Goal: Use online tool/utility

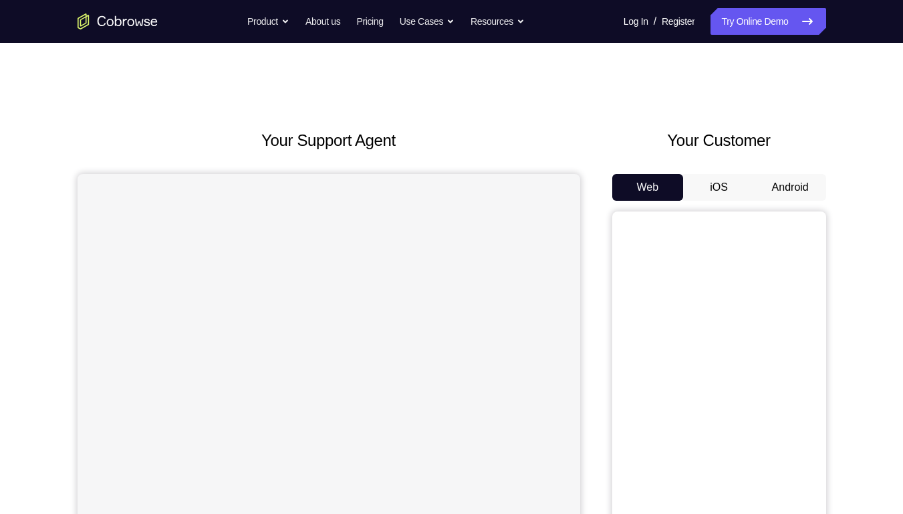
click at [764, 201] on button "Android" at bounding box center [791, 187] width 72 height 27
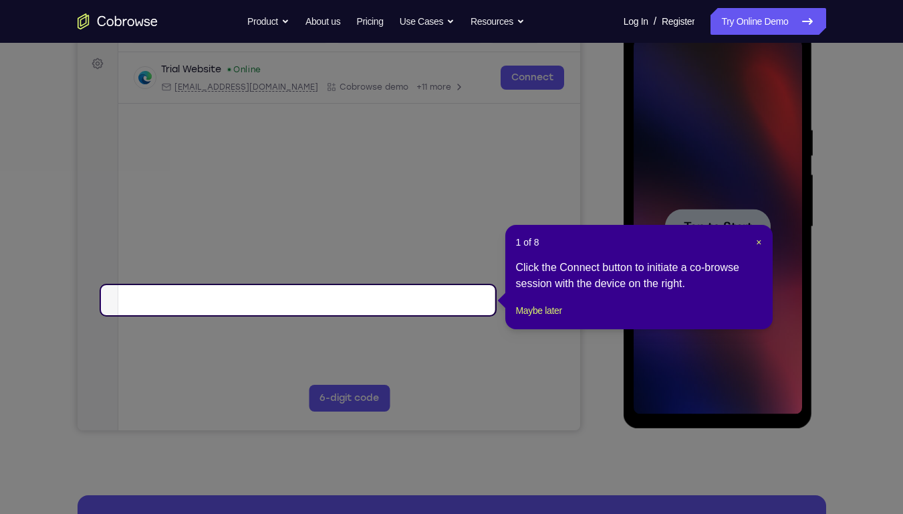
click at [728, 221] on span "Tap to Start" at bounding box center [718, 226] width 68 height 13
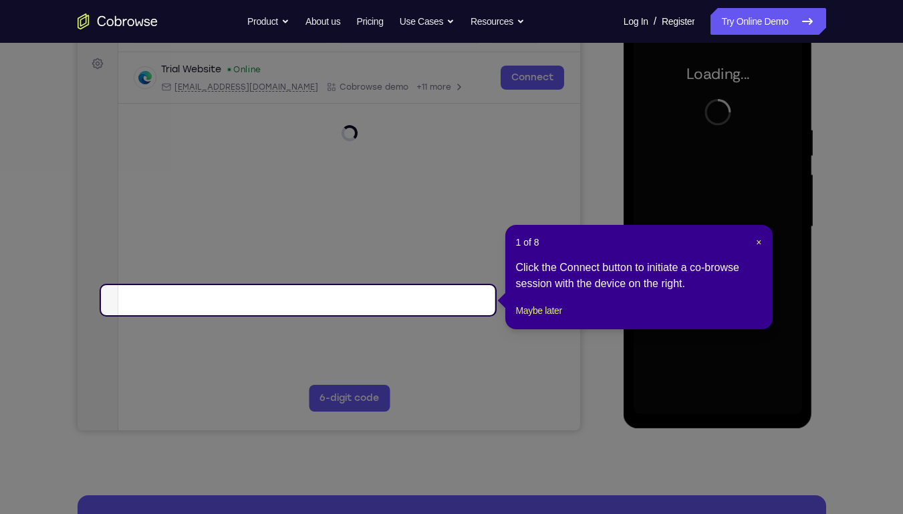
click at [750, 248] on header "1 of 8 ×" at bounding box center [639, 241] width 246 height 13
click at [756, 247] on span "×" at bounding box center [758, 242] width 5 height 11
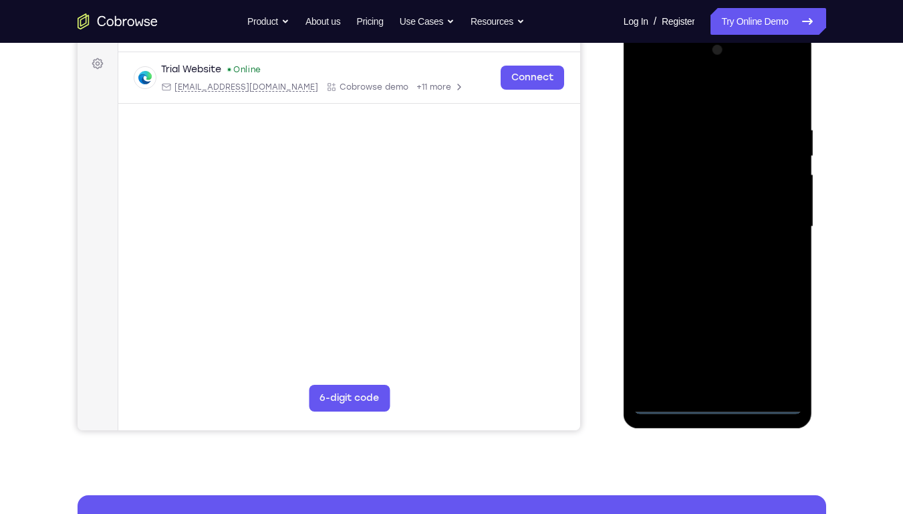
click at [718, 409] on div at bounding box center [718, 226] width 169 height 374
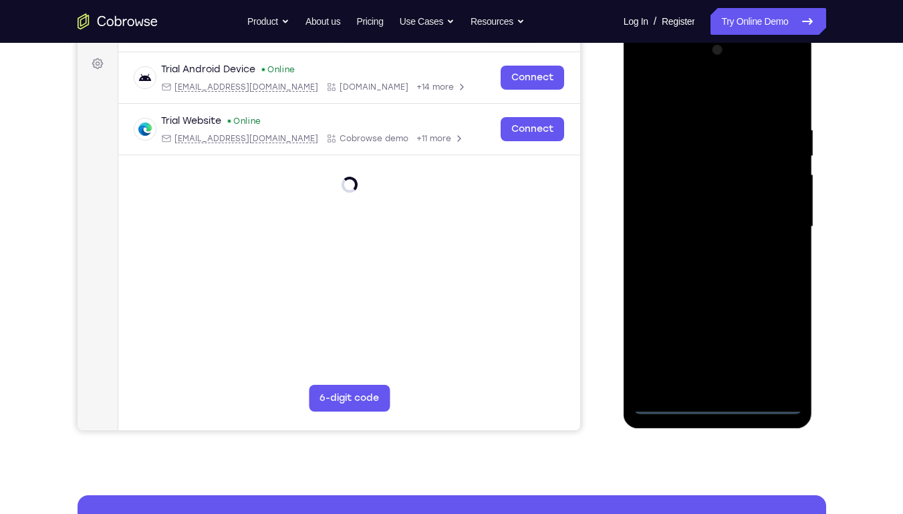
drag, startPoint x: 778, startPoint y: 314, endPoint x: 685, endPoint y: 310, distance: 93.7
click at [685, 310] on div at bounding box center [718, 226] width 169 height 374
click at [773, 345] on div at bounding box center [718, 226] width 169 height 374
click at [685, 90] on div at bounding box center [718, 226] width 169 height 374
click at [765, 219] on div at bounding box center [718, 226] width 169 height 374
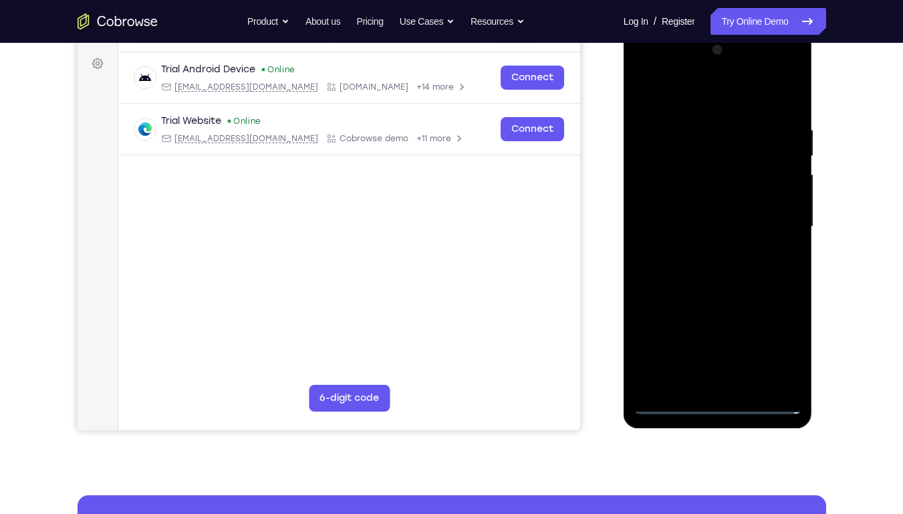
click at [706, 249] on div at bounding box center [718, 226] width 169 height 374
click at [716, 213] on div at bounding box center [718, 226] width 169 height 374
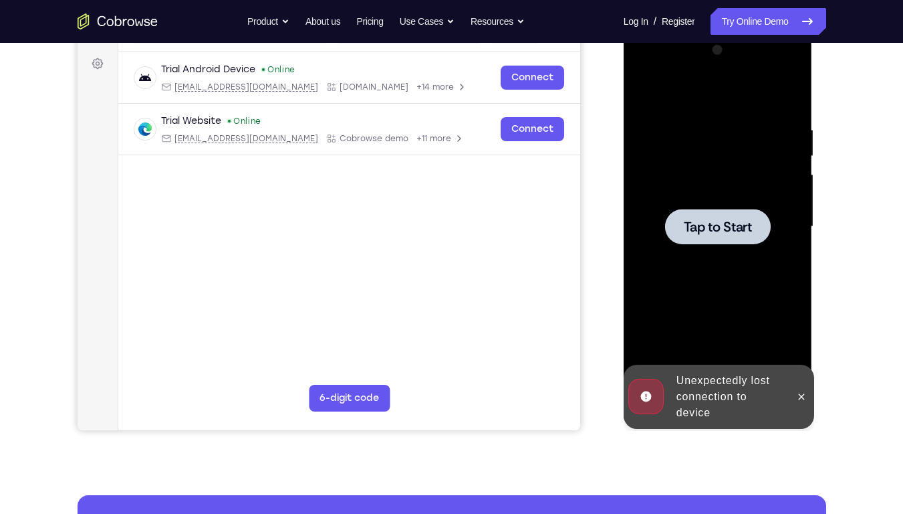
click at [709, 220] on span "Tap to Start" at bounding box center [718, 226] width 68 height 13
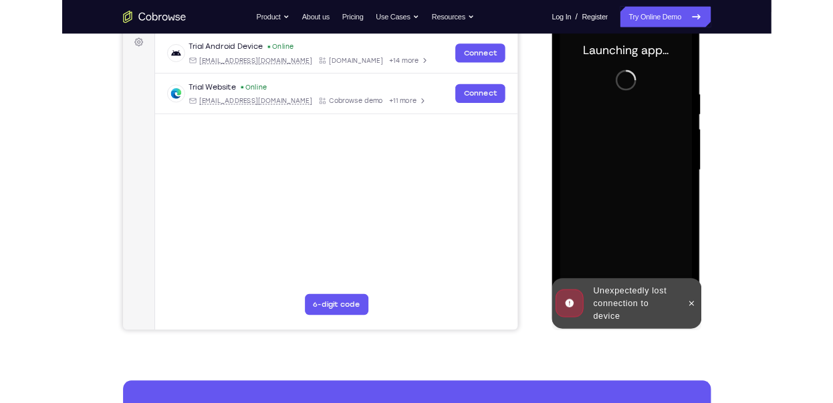
scroll to position [203, 0]
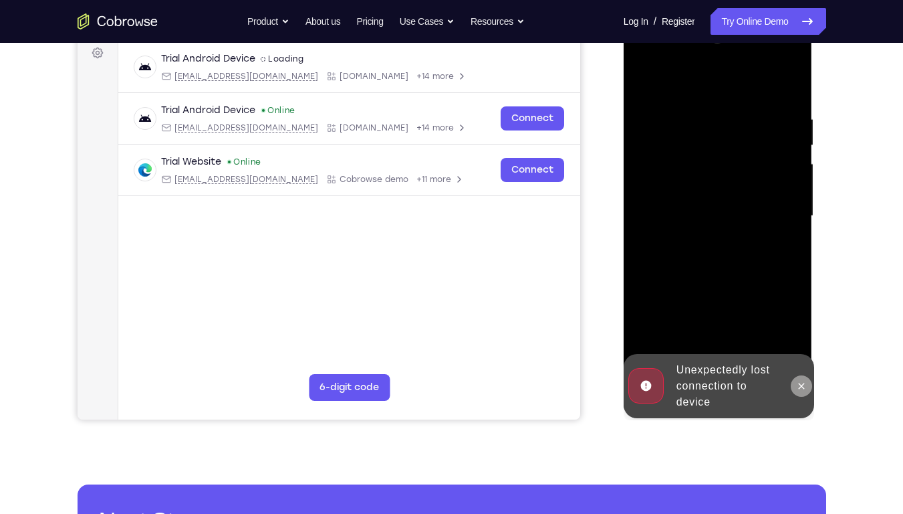
click at [801, 385] on icon at bounding box center [801, 386] width 11 height 11
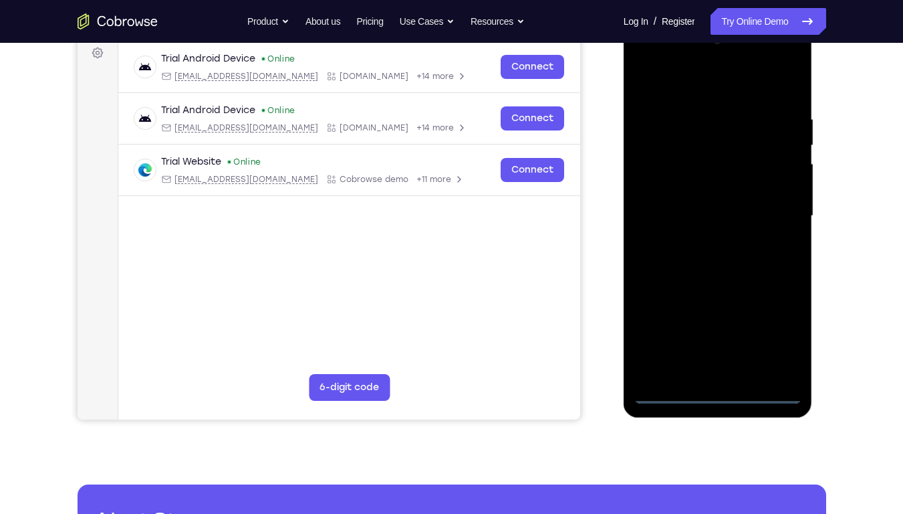
click at [724, 397] on div at bounding box center [718, 216] width 169 height 374
click at [778, 335] on div at bounding box center [718, 216] width 169 height 374
click at [749, 68] on div at bounding box center [718, 216] width 169 height 374
click at [748, 80] on div at bounding box center [718, 216] width 169 height 374
click at [760, 210] on div at bounding box center [718, 216] width 169 height 374
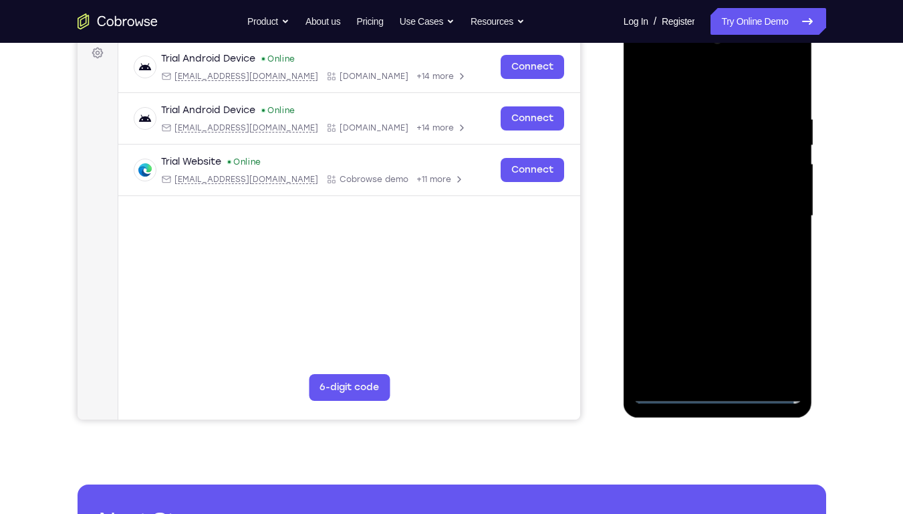
click at [704, 239] on div at bounding box center [718, 216] width 169 height 374
click at [719, 201] on div at bounding box center [718, 216] width 169 height 374
click at [719, 188] on div at bounding box center [718, 216] width 169 height 374
click at [718, 209] on div at bounding box center [718, 216] width 169 height 374
click at [719, 261] on div at bounding box center [718, 216] width 169 height 374
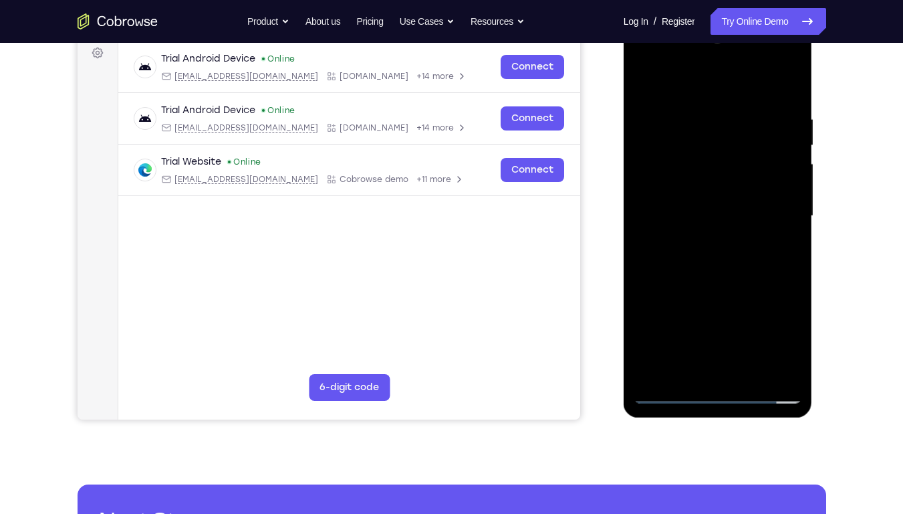
click at [719, 261] on div at bounding box center [718, 216] width 169 height 374
click at [719, 235] on div at bounding box center [718, 216] width 169 height 374
click at [736, 271] on div at bounding box center [718, 216] width 169 height 374
click at [788, 252] on div at bounding box center [720, 214] width 214 height 411
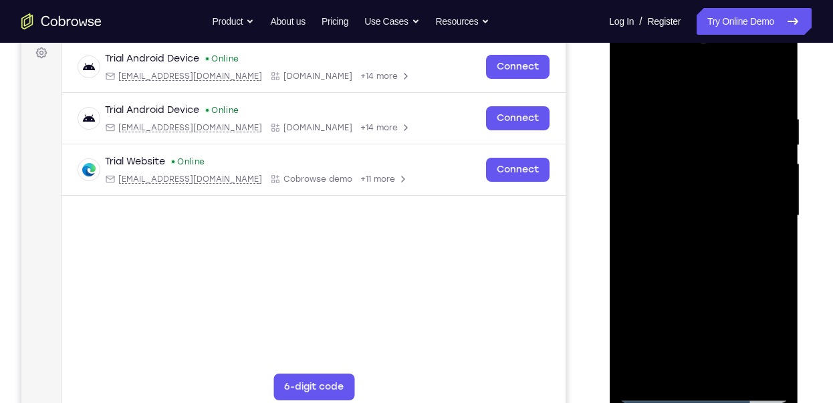
drag, startPoint x: 706, startPoint y: 84, endPoint x: 720, endPoint y: 35, distance: 51.4
click at [720, 35] on div at bounding box center [703, 216] width 169 height 374
click at [780, 80] on div at bounding box center [703, 216] width 169 height 374
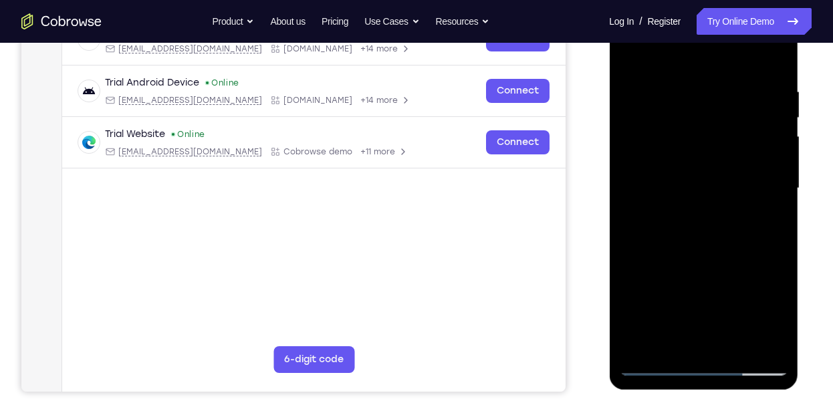
click at [735, 346] on div at bounding box center [703, 188] width 169 height 374
click at [727, 252] on div at bounding box center [703, 188] width 169 height 374
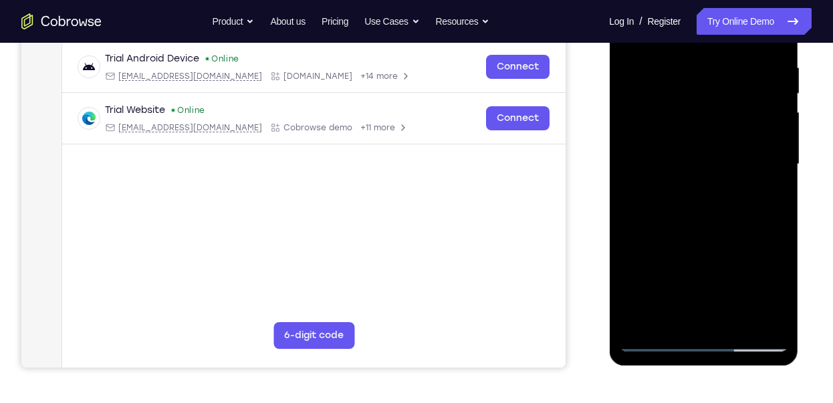
scroll to position [251, 0]
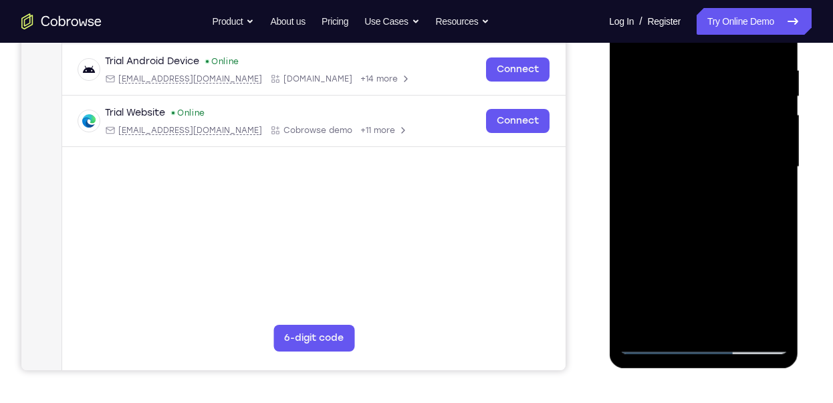
click at [637, 30] on div at bounding box center [703, 167] width 169 height 374
click at [679, 59] on div at bounding box center [703, 167] width 169 height 374
click at [767, 187] on div at bounding box center [703, 167] width 169 height 374
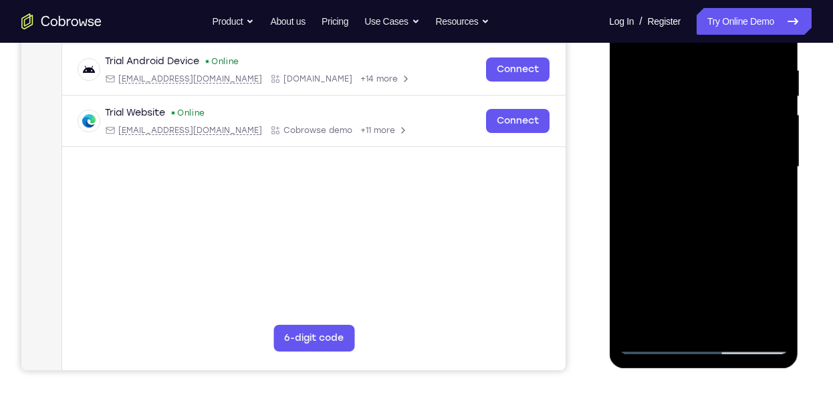
click at [767, 187] on div at bounding box center [703, 167] width 169 height 374
click at [627, 183] on div at bounding box center [703, 167] width 169 height 374
click at [769, 37] on div at bounding box center [703, 167] width 169 height 374
click at [738, 323] on div at bounding box center [703, 167] width 169 height 374
click at [659, 342] on div at bounding box center [703, 167] width 169 height 374
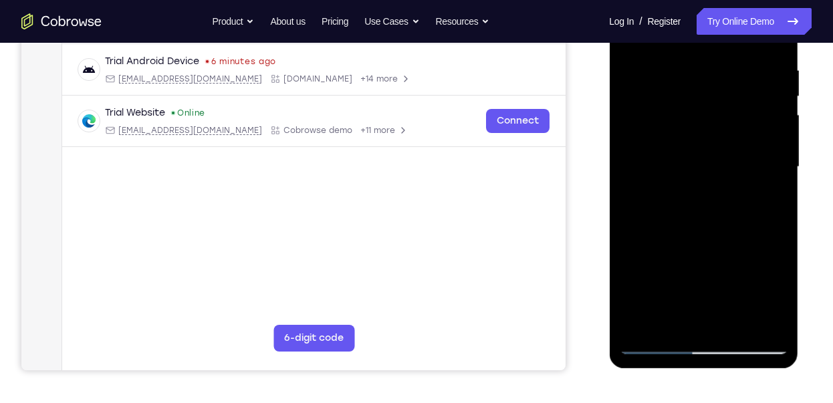
drag, startPoint x: 700, startPoint y: 271, endPoint x: 735, endPoint y: 96, distance: 178.8
click at [735, 96] on div at bounding box center [703, 167] width 169 height 374
drag, startPoint x: 718, startPoint y: 212, endPoint x: 734, endPoint y: 74, distance: 138.8
click at [734, 74] on div at bounding box center [703, 167] width 169 height 374
drag, startPoint x: 727, startPoint y: 219, endPoint x: 746, endPoint y: 113, distance: 108.1
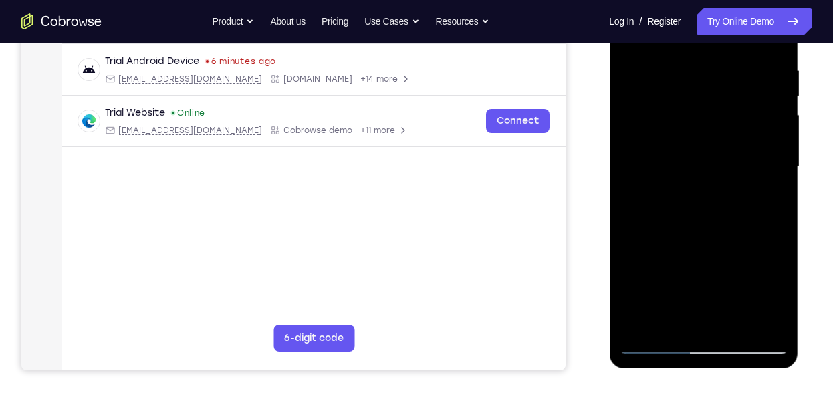
click at [746, 113] on div at bounding box center [703, 167] width 169 height 374
click at [633, 241] on div at bounding box center [703, 167] width 169 height 374
click at [649, 240] on div at bounding box center [703, 167] width 169 height 374
click at [672, 281] on div at bounding box center [703, 167] width 169 height 374
click at [667, 314] on div at bounding box center [703, 167] width 169 height 374
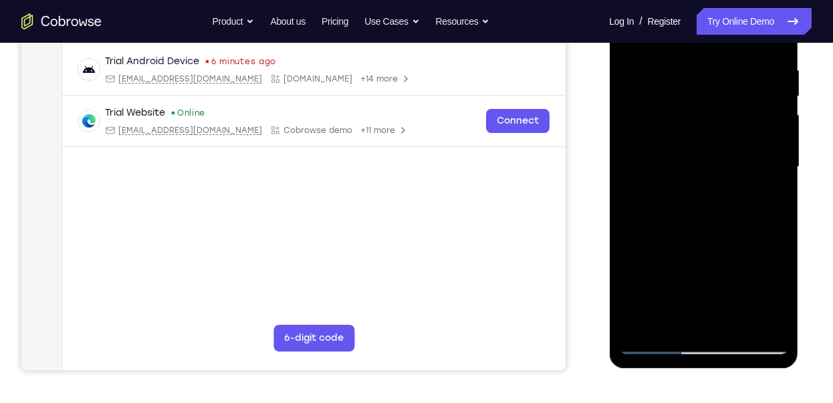
click at [740, 259] on div at bounding box center [703, 167] width 169 height 374
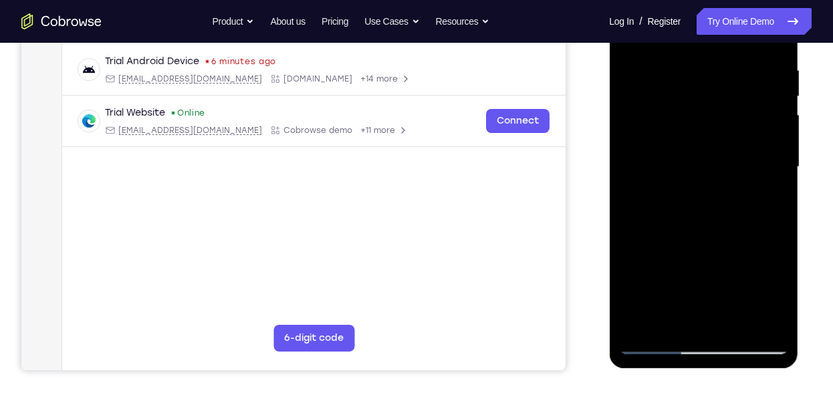
click at [740, 259] on div at bounding box center [703, 167] width 169 height 374
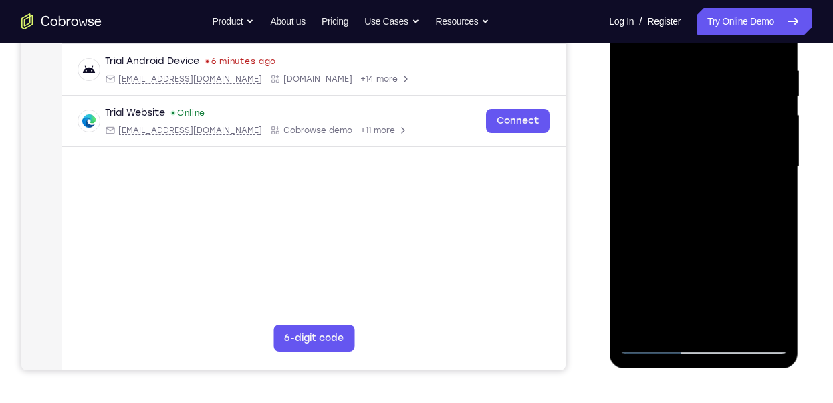
click at [740, 259] on div at bounding box center [703, 167] width 169 height 374
click at [775, 150] on div at bounding box center [703, 167] width 169 height 374
click at [643, 203] on div at bounding box center [703, 167] width 169 height 374
drag, startPoint x: 686, startPoint y: 210, endPoint x: 719, endPoint y: 49, distance: 164.5
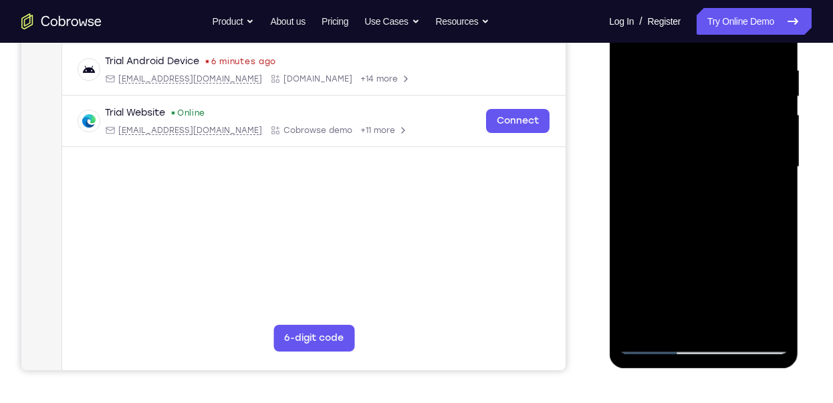
click at [719, 49] on div at bounding box center [703, 167] width 169 height 374
drag, startPoint x: 723, startPoint y: 195, endPoint x: 748, endPoint y: 15, distance: 182.3
click at [748, 15] on div at bounding box center [703, 167] width 169 height 374
drag, startPoint x: 732, startPoint y: 270, endPoint x: 742, endPoint y: 110, distance: 160.8
click at [742, 110] on div at bounding box center [703, 167] width 169 height 374
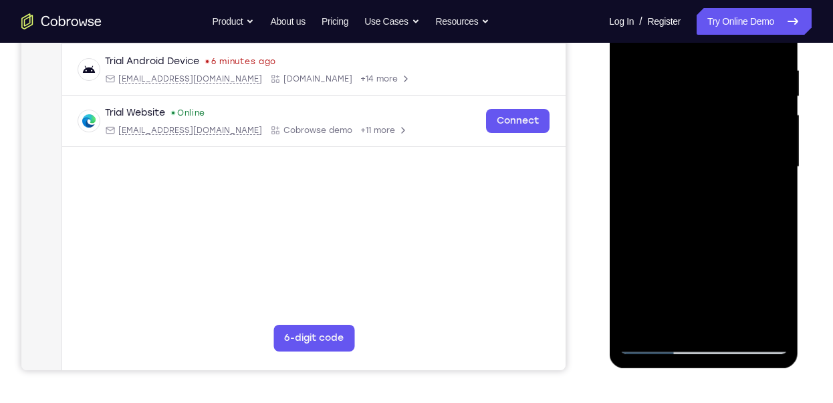
drag, startPoint x: 741, startPoint y: 229, endPoint x: 750, endPoint y: 116, distance: 113.4
click at [750, 116] on div at bounding box center [703, 167] width 169 height 374
click at [776, 120] on div at bounding box center [703, 167] width 169 height 374
drag, startPoint x: 736, startPoint y: 251, endPoint x: 750, endPoint y: 54, distance: 197.8
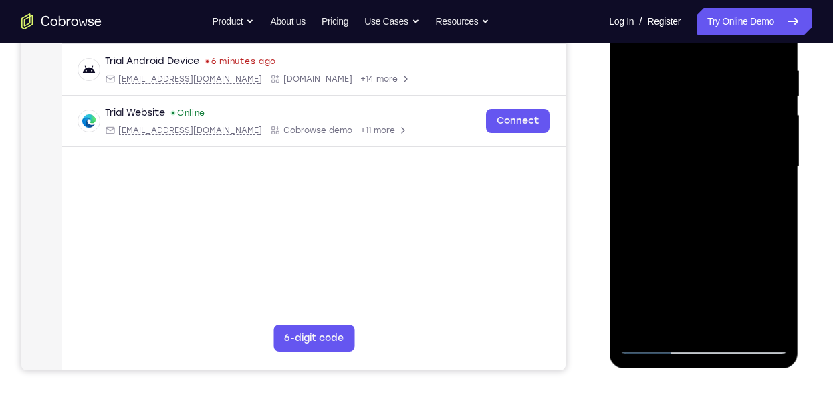
click at [750, 54] on div at bounding box center [703, 167] width 169 height 374
drag, startPoint x: 734, startPoint y: 288, endPoint x: 750, endPoint y: 110, distance: 178.5
click at [750, 110] on div at bounding box center [703, 167] width 169 height 374
drag, startPoint x: 734, startPoint y: 275, endPoint x: 752, endPoint y: 124, distance: 152.2
click at [752, 124] on div at bounding box center [703, 167] width 169 height 374
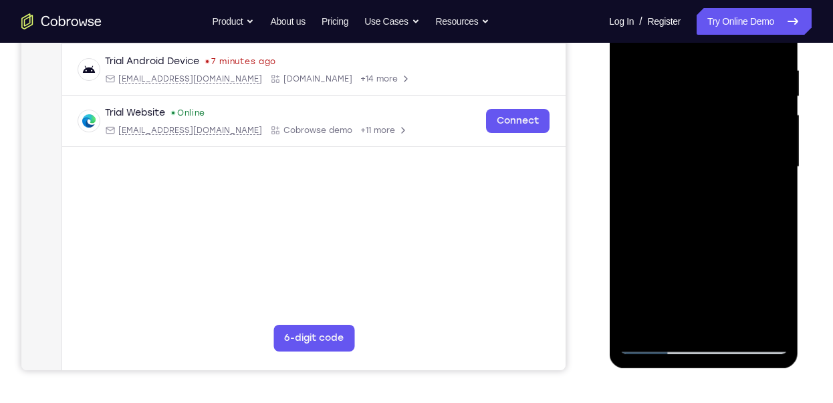
drag, startPoint x: 738, startPoint y: 217, endPoint x: 744, endPoint y: 98, distance: 118.6
click at [744, 98] on div at bounding box center [703, 167] width 169 height 374
drag, startPoint x: 740, startPoint y: 228, endPoint x: 754, endPoint y: 61, distance: 167.8
click at [754, 61] on div at bounding box center [703, 167] width 169 height 374
drag, startPoint x: 741, startPoint y: 261, endPoint x: 750, endPoint y: 83, distance: 178.1
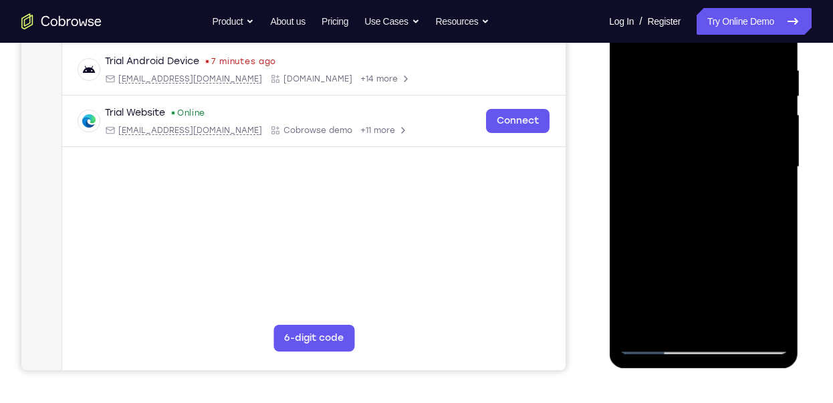
click at [750, 83] on div at bounding box center [703, 167] width 169 height 374
click at [738, 321] on div at bounding box center [703, 167] width 169 height 374
click at [708, 43] on div at bounding box center [703, 167] width 169 height 374
click at [696, 120] on div at bounding box center [703, 167] width 169 height 374
click at [704, 77] on div at bounding box center [703, 167] width 169 height 374
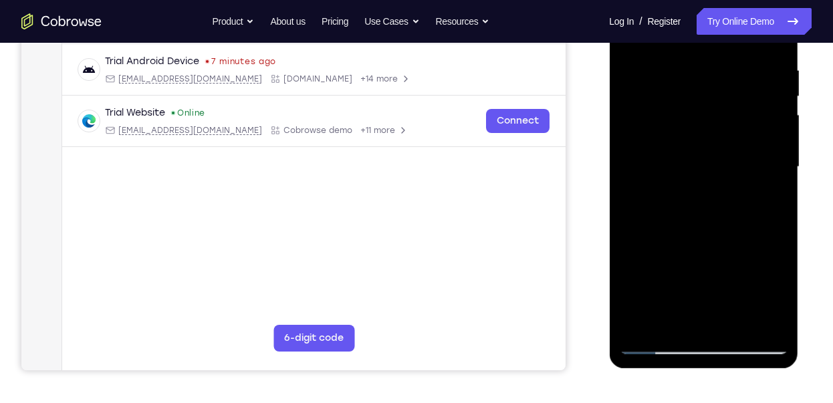
click at [677, 316] on div at bounding box center [703, 167] width 169 height 374
click at [769, 195] on div at bounding box center [703, 167] width 169 height 374
click at [629, 34] on div at bounding box center [703, 167] width 169 height 374
click at [635, 48] on div at bounding box center [703, 167] width 169 height 374
click at [635, 32] on div at bounding box center [703, 167] width 169 height 374
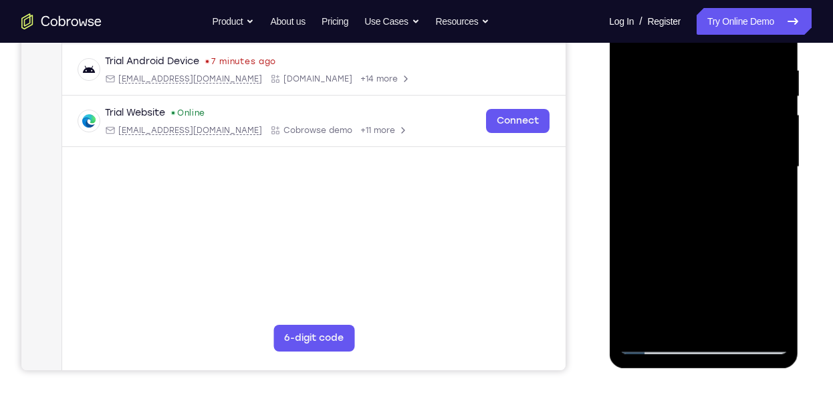
click at [642, 323] on div at bounding box center [703, 167] width 169 height 374
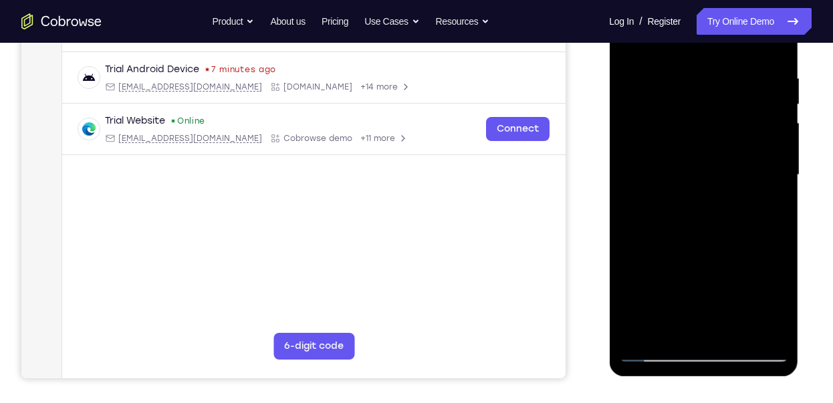
scroll to position [243, 0]
drag, startPoint x: 685, startPoint y: 271, endPoint x: 769, endPoint y: -37, distance: 318.8
click at [769, 0] on html "Online web based iOS Simulators and Android Emulators. Run iPhone, iPad, Mobile…" at bounding box center [704, 179] width 191 height 401
drag, startPoint x: 722, startPoint y: 253, endPoint x: 760, endPoint y: 43, distance: 213.3
click at [760, 43] on div at bounding box center [703, 176] width 169 height 374
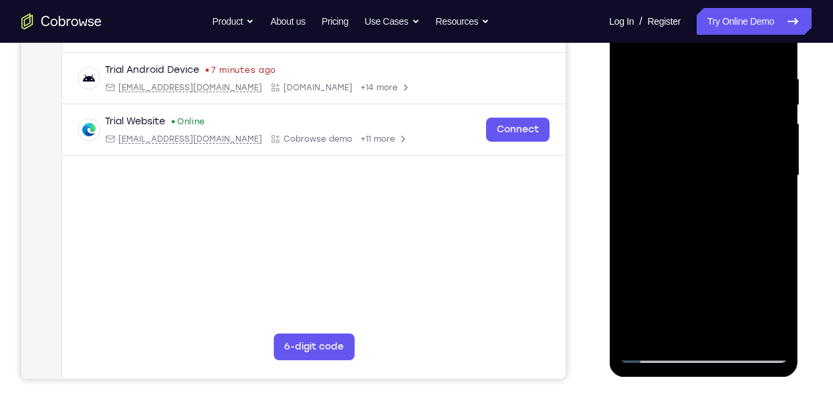
drag, startPoint x: 715, startPoint y: 263, endPoint x: 737, endPoint y: 93, distance: 172.0
click at [737, 93] on div at bounding box center [703, 176] width 169 height 374
drag, startPoint x: 716, startPoint y: 269, endPoint x: 740, endPoint y: 114, distance: 156.9
click at [740, 114] on div at bounding box center [703, 176] width 169 height 374
drag, startPoint x: 720, startPoint y: 258, endPoint x: 763, endPoint y: 25, distance: 236.7
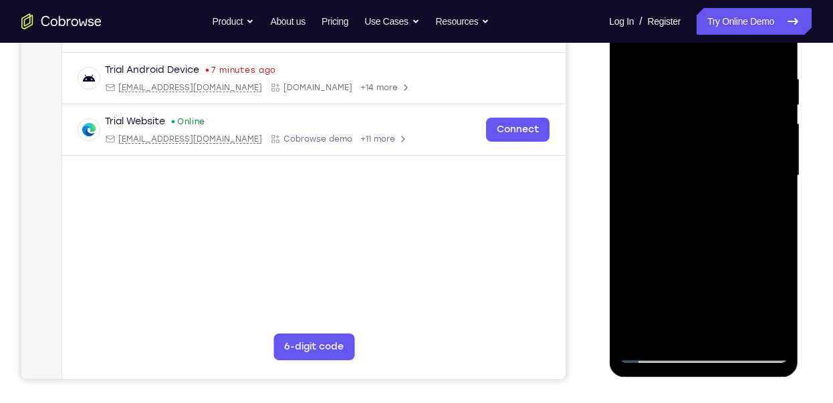
click at [763, 25] on div at bounding box center [703, 176] width 169 height 374
drag, startPoint x: 737, startPoint y: 261, endPoint x: 760, endPoint y: 77, distance: 185.3
click at [760, 77] on div at bounding box center [703, 176] width 169 height 374
drag, startPoint x: 731, startPoint y: 276, endPoint x: 762, endPoint y: 43, distance: 234.7
click at [762, 43] on div at bounding box center [703, 176] width 169 height 374
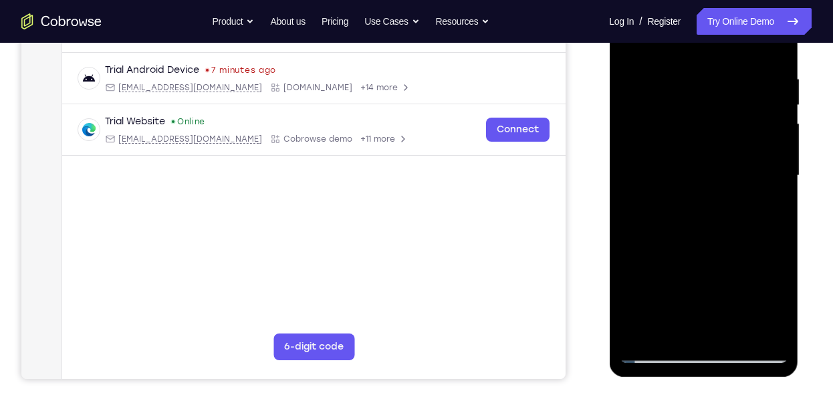
drag, startPoint x: 716, startPoint y: 237, endPoint x: 732, endPoint y: 153, distance: 85.9
click at [732, 153] on div at bounding box center [703, 176] width 169 height 374
drag, startPoint x: 731, startPoint y: 271, endPoint x: 745, endPoint y: 47, distance: 223.8
click at [745, 47] on div at bounding box center [703, 176] width 169 height 374
drag, startPoint x: 724, startPoint y: 267, endPoint x: 740, endPoint y: 70, distance: 198.7
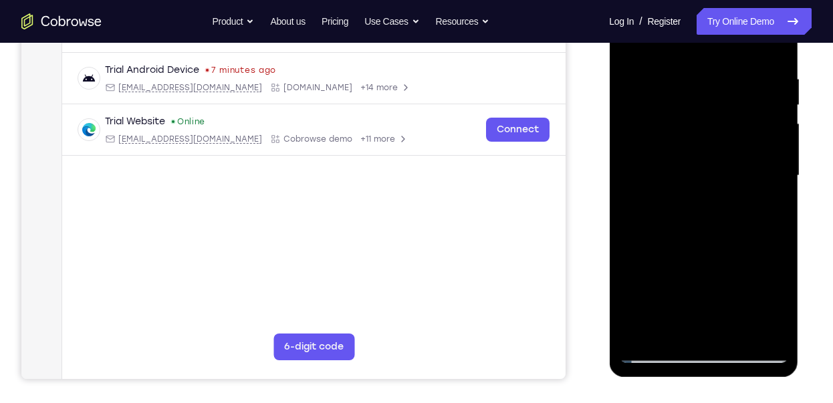
click at [740, 70] on div at bounding box center [703, 176] width 169 height 374
drag, startPoint x: 724, startPoint y: 218, endPoint x: 747, endPoint y: 39, distance: 180.7
click at [747, 39] on div at bounding box center [703, 176] width 169 height 374
drag, startPoint x: 728, startPoint y: 237, endPoint x: 740, endPoint y: 74, distance: 163.7
click at [740, 74] on div at bounding box center [703, 176] width 169 height 374
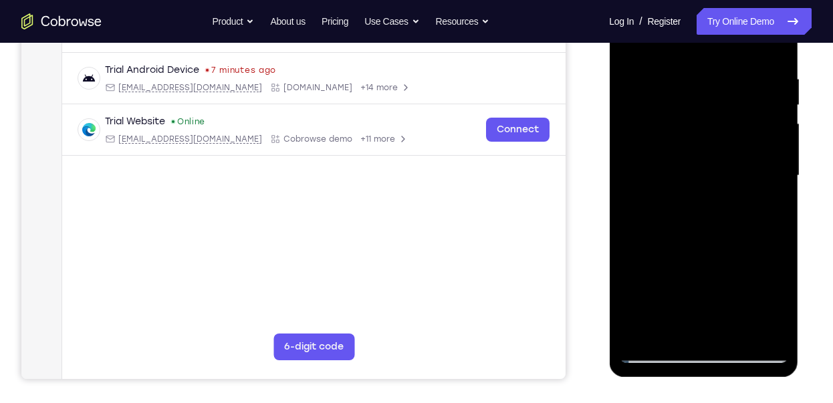
drag, startPoint x: 730, startPoint y: 213, endPoint x: 760, endPoint y: 96, distance: 121.5
click at [760, 96] on div at bounding box center [703, 176] width 169 height 374
drag, startPoint x: 728, startPoint y: 256, endPoint x: 770, endPoint y: 75, distance: 186.1
click at [770, 75] on div at bounding box center [703, 176] width 169 height 374
drag, startPoint x: 723, startPoint y: 249, endPoint x: 770, endPoint y: 19, distance: 234.8
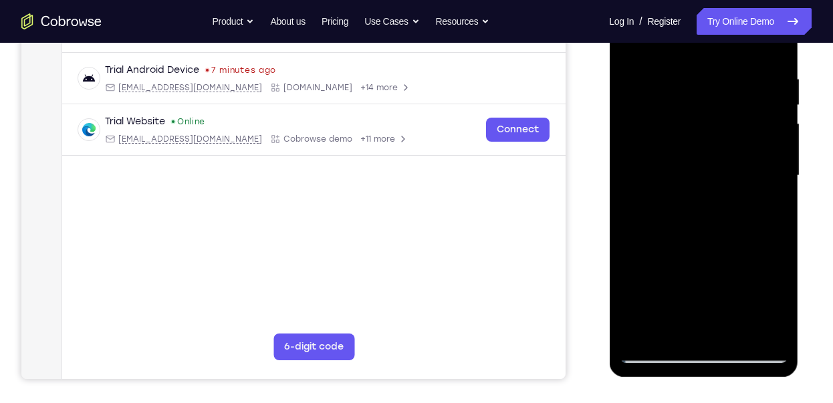
click at [770, 19] on div at bounding box center [703, 176] width 169 height 374
drag, startPoint x: 721, startPoint y: 263, endPoint x: 738, endPoint y: 155, distance: 109.7
click at [738, 155] on div at bounding box center [703, 176] width 169 height 374
drag, startPoint x: 724, startPoint y: 294, endPoint x: 742, endPoint y: 67, distance: 227.4
click at [742, 67] on div at bounding box center [703, 176] width 169 height 374
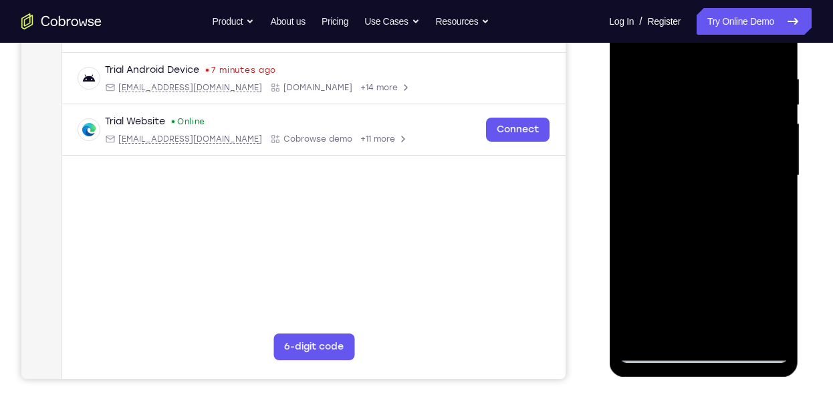
drag, startPoint x: 728, startPoint y: 243, endPoint x: 754, endPoint y: 89, distance: 156.8
click at [754, 89] on div at bounding box center [703, 176] width 169 height 374
drag, startPoint x: 739, startPoint y: 251, endPoint x: 766, endPoint y: 44, distance: 208.5
click at [766, 44] on div at bounding box center [703, 176] width 169 height 374
